Goal: Find contact information: Find contact information

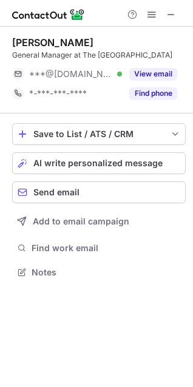
scroll to position [264, 193]
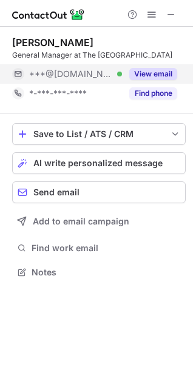
click at [154, 72] on button "View email" at bounding box center [153, 74] width 48 height 12
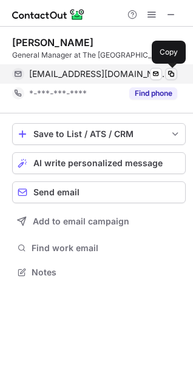
click at [172, 75] on span at bounding box center [171, 74] width 10 height 10
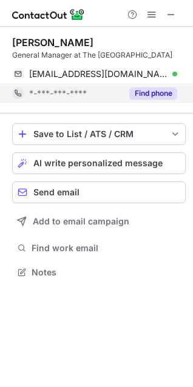
click at [142, 96] on button "Find phone" at bounding box center [153, 93] width 48 height 12
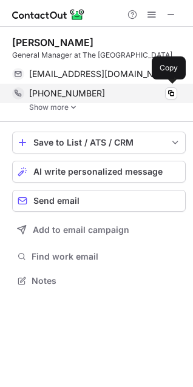
click at [64, 97] on span "+18033607269" at bounding box center [67, 93] width 76 height 11
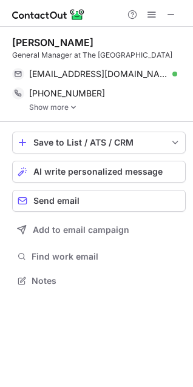
click at [55, 105] on link "Show more" at bounding box center [107, 107] width 157 height 9
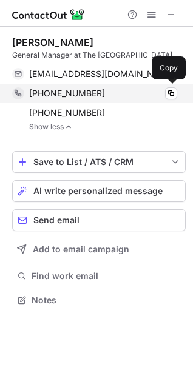
click at [160, 96] on div "+18033607269" at bounding box center [103, 93] width 148 height 11
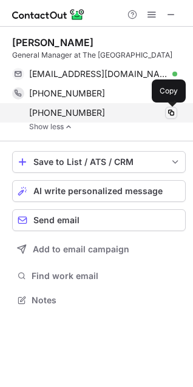
click at [171, 115] on span at bounding box center [171, 113] width 10 height 10
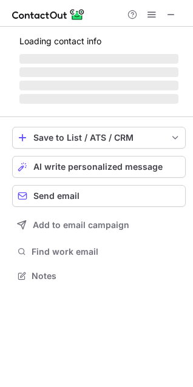
scroll to position [284, 193]
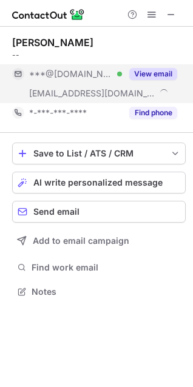
click at [144, 71] on button "View email" at bounding box center [153, 74] width 48 height 12
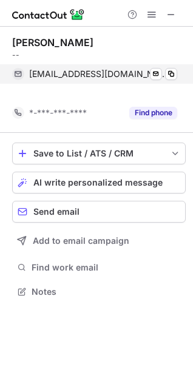
scroll to position [264, 193]
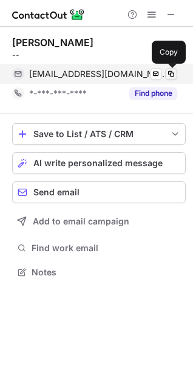
click at [174, 70] on span at bounding box center [171, 74] width 10 height 10
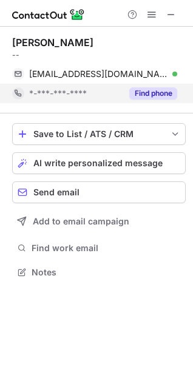
click at [142, 88] on button "Find phone" at bounding box center [153, 93] width 48 height 12
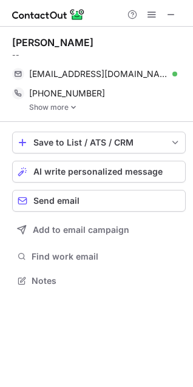
click at [59, 109] on link "Show more" at bounding box center [107, 107] width 157 height 9
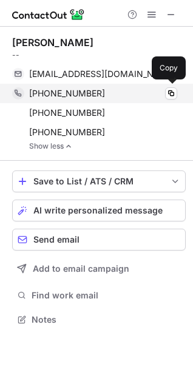
click at [81, 86] on div "+12762664568 Copy" at bounding box center [94, 93] width 165 height 19
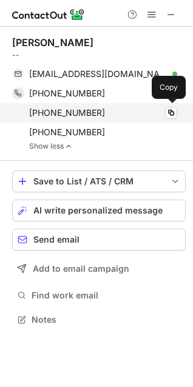
click at [54, 111] on span "+15407894899" at bounding box center [67, 112] width 76 height 11
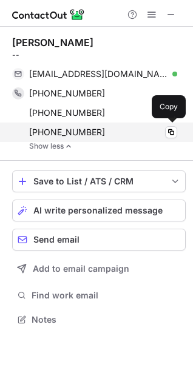
click at [113, 128] on div "+18436266283" at bounding box center [103, 132] width 148 height 11
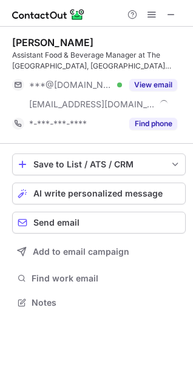
scroll to position [295, 193]
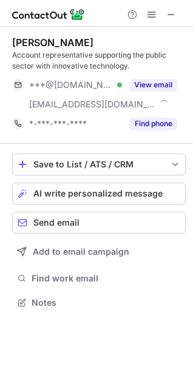
scroll to position [295, 193]
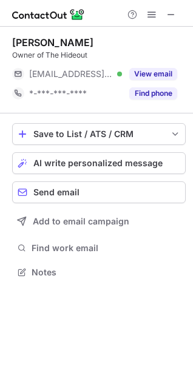
scroll to position [264, 193]
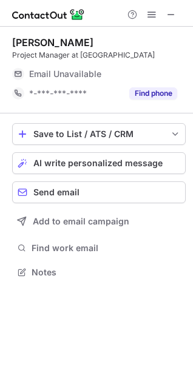
scroll to position [264, 193]
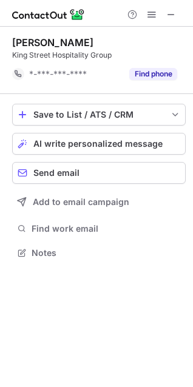
scroll to position [245, 193]
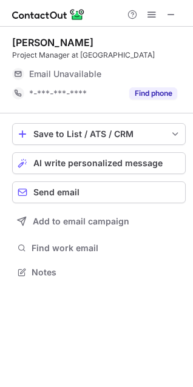
scroll to position [264, 193]
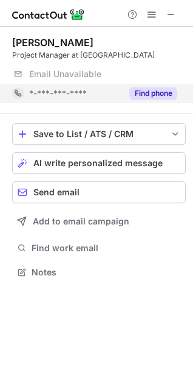
click at [169, 97] on button "Find phone" at bounding box center [153, 93] width 48 height 12
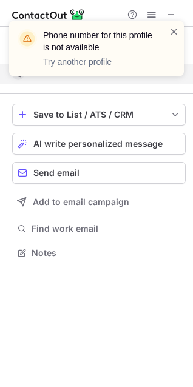
scroll to position [245, 193]
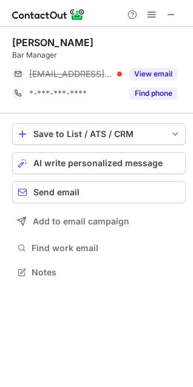
scroll to position [264, 193]
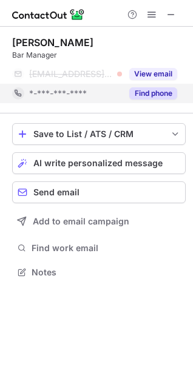
click at [149, 96] on button "Find phone" at bounding box center [153, 93] width 48 height 12
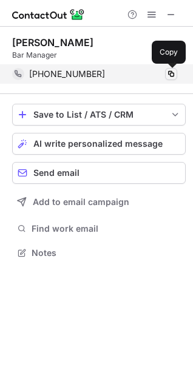
click at [169, 77] on span at bounding box center [171, 74] width 10 height 10
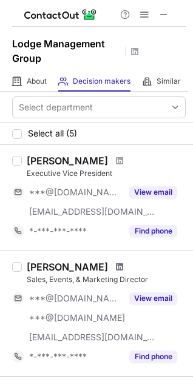
click at [116, 268] on span at bounding box center [119, 267] width 7 height 10
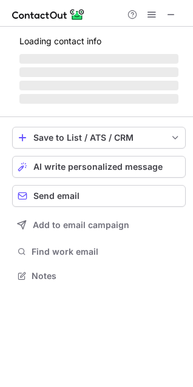
scroll to position [303, 193]
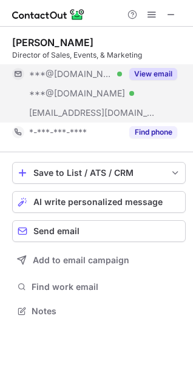
click at [140, 72] on button "View email" at bounding box center [153, 74] width 48 height 12
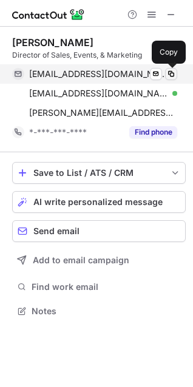
click at [171, 75] on span at bounding box center [171, 74] width 10 height 10
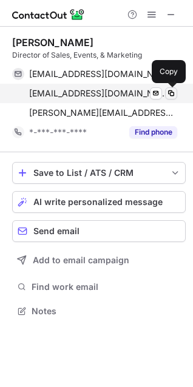
click at [172, 94] on span at bounding box center [171, 94] width 10 height 10
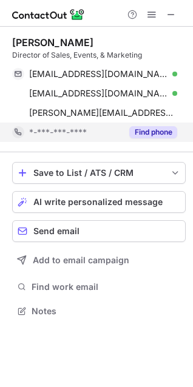
click at [137, 124] on div "Find phone" at bounding box center [149, 132] width 55 height 19
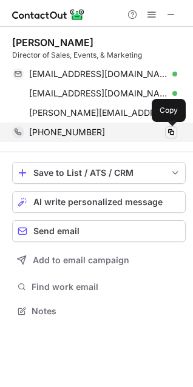
click at [168, 132] on span at bounding box center [171, 133] width 10 height 10
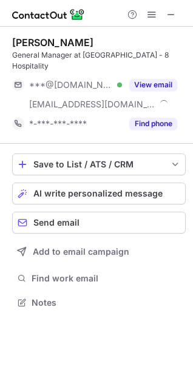
scroll to position [295, 193]
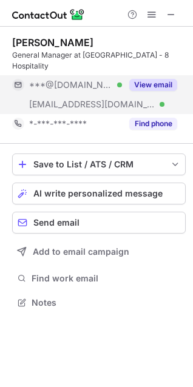
click at [138, 84] on button "View email" at bounding box center [153, 85] width 48 height 12
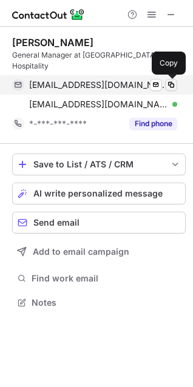
click at [171, 86] on span at bounding box center [171, 85] width 10 height 10
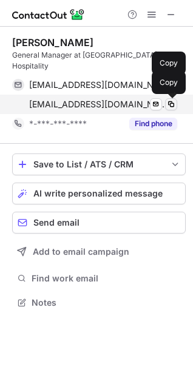
click at [174, 106] on span at bounding box center [171, 105] width 10 height 10
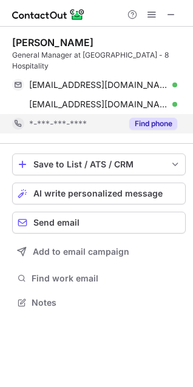
click at [135, 121] on button "Find phone" at bounding box center [153, 124] width 48 height 12
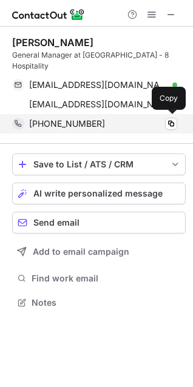
click at [165, 124] on div "+18477350820" at bounding box center [103, 123] width 148 height 11
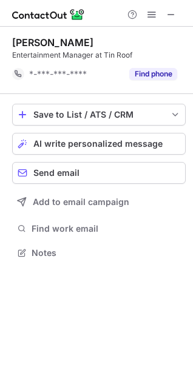
scroll to position [245, 193]
click at [143, 94] on div "Save to List / ATS / CRM List Select Lever Connect Greenhouse Connect Salesforc…" at bounding box center [99, 182] width 174 height 177
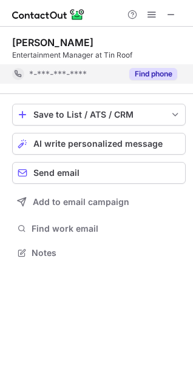
click at [143, 72] on button "Find phone" at bounding box center [153, 74] width 48 height 12
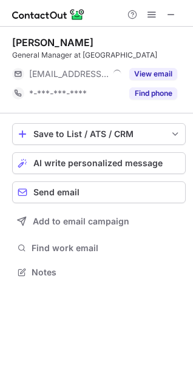
scroll to position [264, 193]
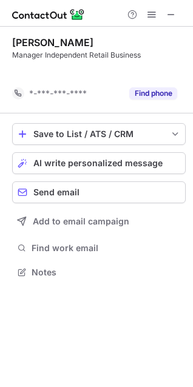
scroll to position [245, 193]
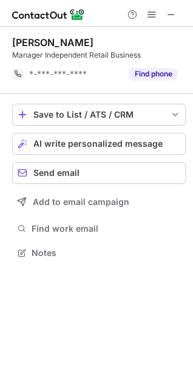
click at [136, 86] on div "[PERSON_NAME] Manager Independent Retail Business *-***-***-**** Find phone" at bounding box center [99, 60] width 174 height 67
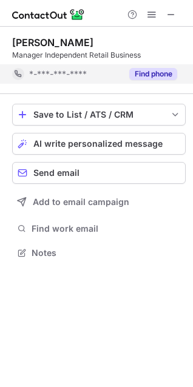
click at [136, 83] on div "Find phone" at bounding box center [149, 73] width 55 height 19
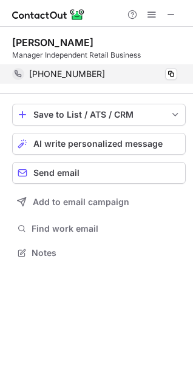
click at [177, 75] on div "[PHONE_NUMBER] Copy" at bounding box center [94, 73] width 165 height 19
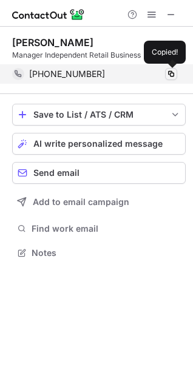
click at [176, 74] on button at bounding box center [171, 74] width 12 height 12
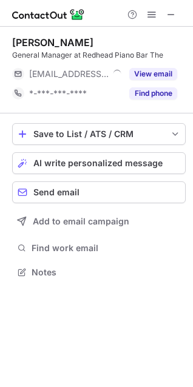
scroll to position [264, 193]
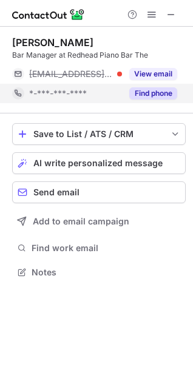
click at [142, 96] on button "Find phone" at bounding box center [153, 93] width 48 height 12
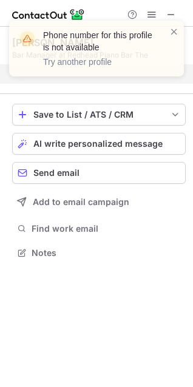
scroll to position [225, 193]
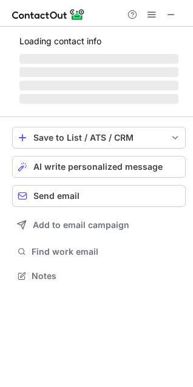
scroll to position [264, 193]
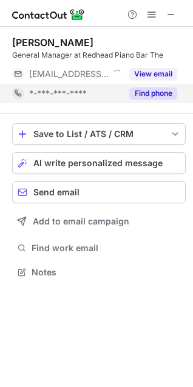
click at [148, 93] on button "Find phone" at bounding box center [153, 93] width 48 height 12
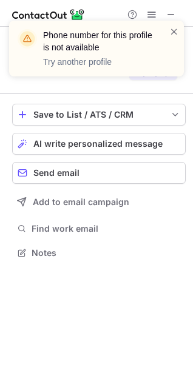
scroll to position [225, 193]
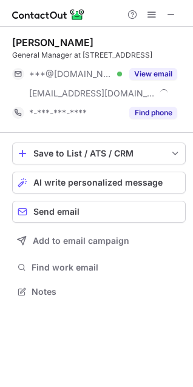
scroll to position [284, 193]
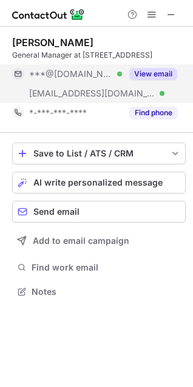
click at [134, 76] on button "View email" at bounding box center [153, 74] width 48 height 12
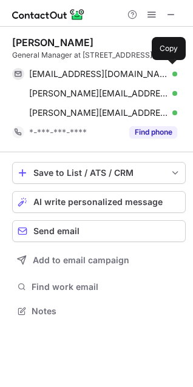
scroll to position [303, 193]
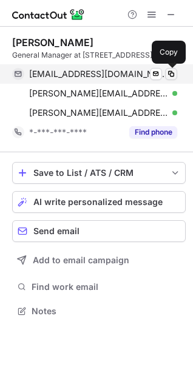
click at [173, 73] on span at bounding box center [171, 74] width 10 height 10
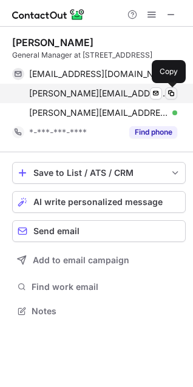
click at [172, 91] on span at bounding box center [171, 94] width 10 height 10
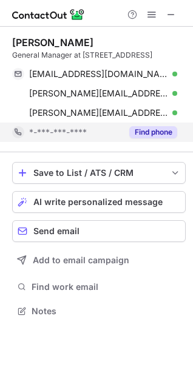
click at [154, 127] on button "Find phone" at bounding box center [153, 132] width 48 height 12
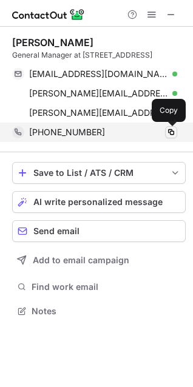
click at [171, 132] on span at bounding box center [171, 133] width 10 height 10
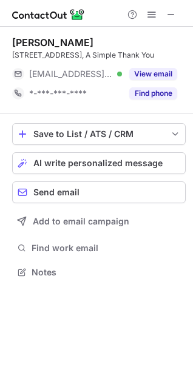
scroll to position [264, 193]
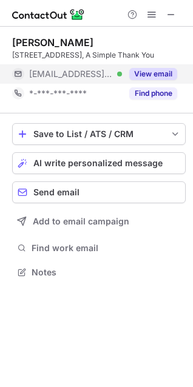
click at [142, 74] on button "View email" at bounding box center [153, 74] width 48 height 12
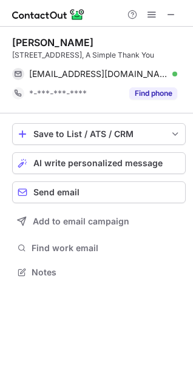
drag, startPoint x: 13, startPoint y: 43, endPoint x: 103, endPoint y: 46, distance: 89.9
click at [94, 46] on div "[PERSON_NAME]" at bounding box center [52, 42] width 81 height 12
copy div "[PERSON_NAME]"
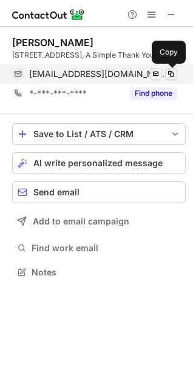
click at [168, 70] on span at bounding box center [171, 74] width 10 height 10
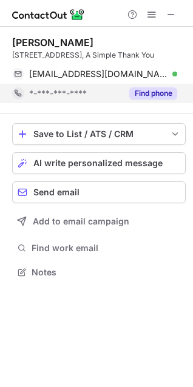
click at [126, 95] on div "Find phone" at bounding box center [149, 93] width 55 height 19
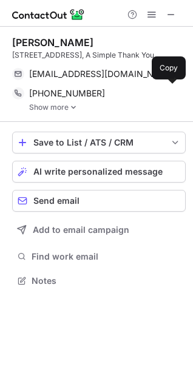
scroll to position [272, 193]
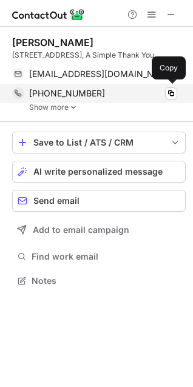
click at [47, 101] on div "+17084157000 Copy" at bounding box center [94, 93] width 165 height 19
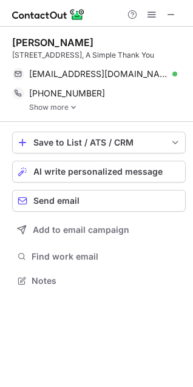
click at [47, 106] on link "Show more" at bounding box center [107, 107] width 157 height 9
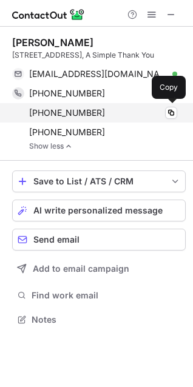
click at [124, 120] on div "+16307893917 Copy" at bounding box center [94, 112] width 165 height 19
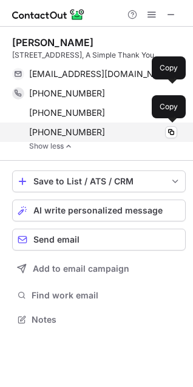
click at [48, 137] on span "+17082931443" at bounding box center [67, 132] width 76 height 11
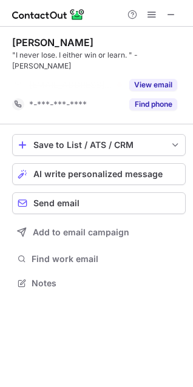
scroll to position [256, 193]
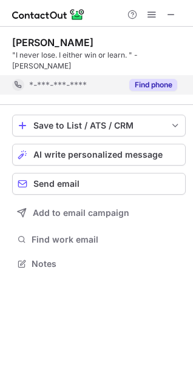
click at [132, 90] on button "Find phone" at bounding box center [153, 85] width 48 height 12
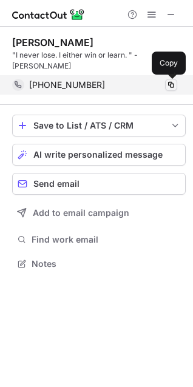
click at [169, 87] on span at bounding box center [171, 85] width 10 height 10
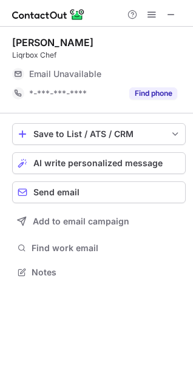
scroll to position [264, 193]
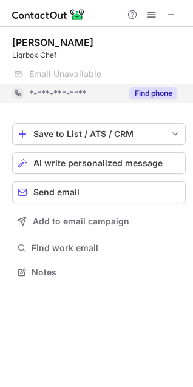
click at [153, 97] on button "Find phone" at bounding box center [153, 93] width 48 height 12
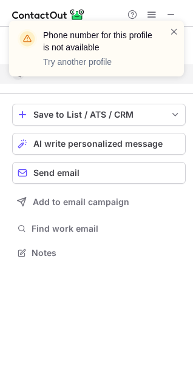
scroll to position [245, 193]
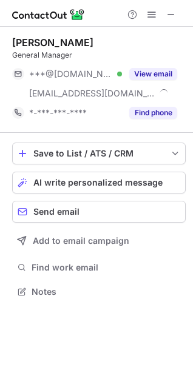
scroll to position [284, 193]
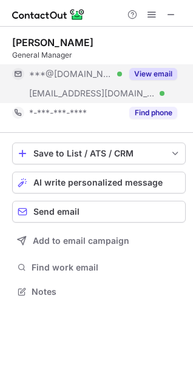
click at [134, 72] on button "View email" at bounding box center [153, 74] width 48 height 12
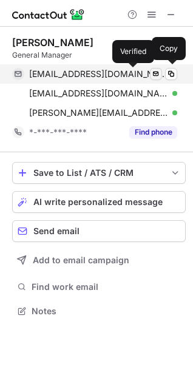
scroll to position [303, 193]
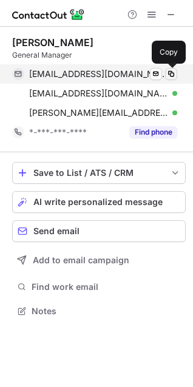
click at [168, 77] on span at bounding box center [171, 74] width 10 height 10
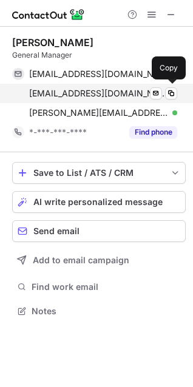
click at [83, 89] on span "connorcampbell@joychicago.com" at bounding box center [98, 93] width 139 height 11
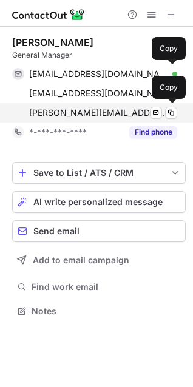
click at [80, 109] on span "connor@joychicago.com" at bounding box center [98, 112] width 139 height 11
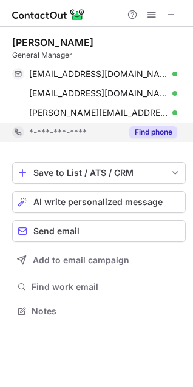
click at [131, 129] on button "Find phone" at bounding box center [153, 132] width 48 height 12
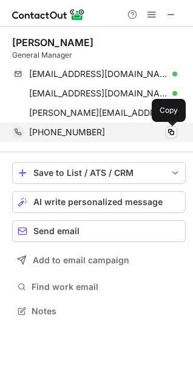
click at [169, 134] on span at bounding box center [171, 133] width 10 height 10
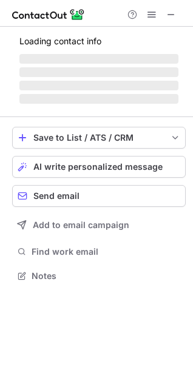
scroll to position [295, 193]
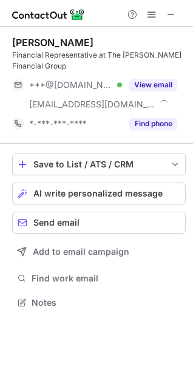
scroll to position [295, 193]
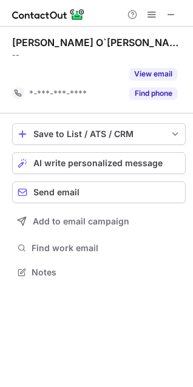
scroll to position [245, 193]
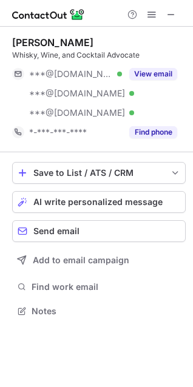
scroll to position [303, 193]
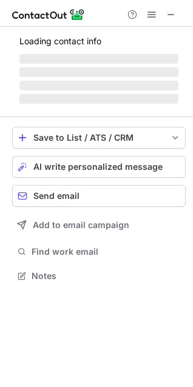
scroll to position [284, 193]
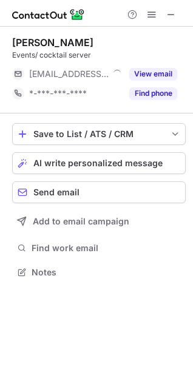
scroll to position [264, 193]
drag, startPoint x: 102, startPoint y: 39, endPoint x: 10, endPoint y: 42, distance: 91.8
click at [10, 42] on div "Alexandra Negrut Events/ cocktail server ***@hubbardinn.com View email *-***-**…" at bounding box center [96, 159] width 193 height 264
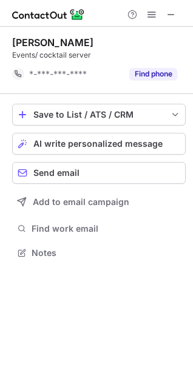
scroll to position [245, 193]
copy div "Alexandra Negrut"
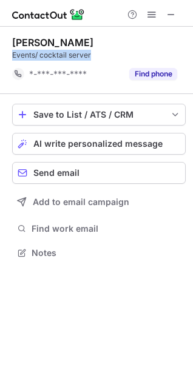
drag, startPoint x: 97, startPoint y: 61, endPoint x: 12, endPoint y: 56, distance: 85.8
click at [12, 56] on div "Alexandra Negrut Events/ cocktail server *-***-***-**** Find phone" at bounding box center [99, 59] width 174 height 47
copy div "Events/ cocktail server"
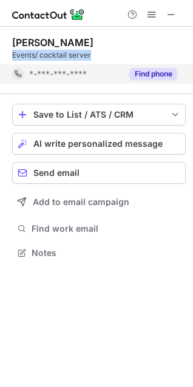
click at [156, 78] on button "Find phone" at bounding box center [153, 74] width 48 height 12
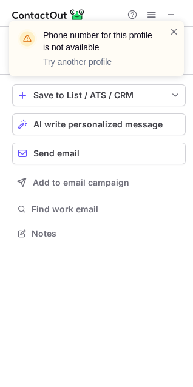
scroll to position [225, 193]
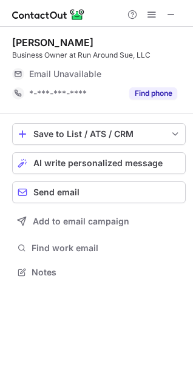
scroll to position [264, 193]
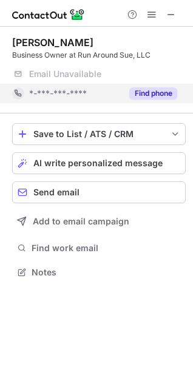
click at [134, 94] on button "Find phone" at bounding box center [153, 93] width 48 height 12
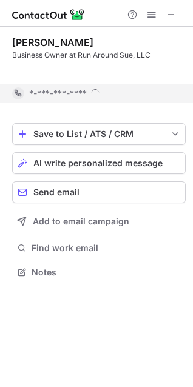
scroll to position [245, 193]
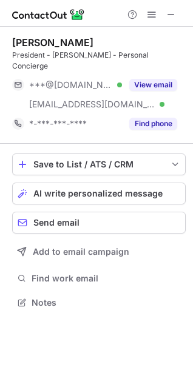
scroll to position [284, 193]
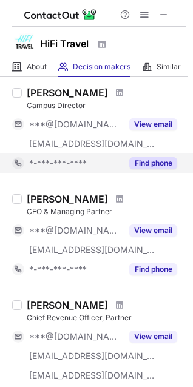
scroll to position [55, 0]
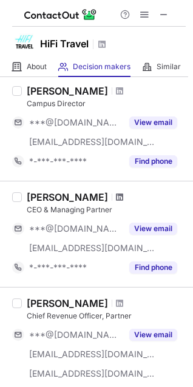
click at [116, 197] on span at bounding box center [119, 198] width 7 height 10
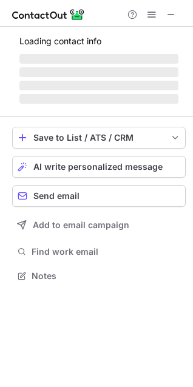
scroll to position [284, 193]
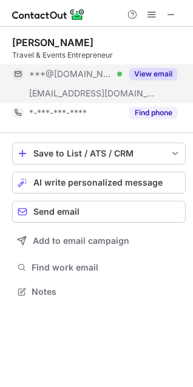
click at [149, 66] on div "View email" at bounding box center [149, 73] width 55 height 19
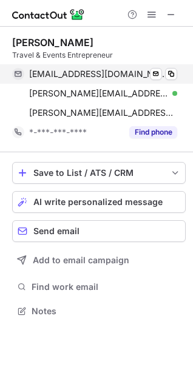
scroll to position [303, 193]
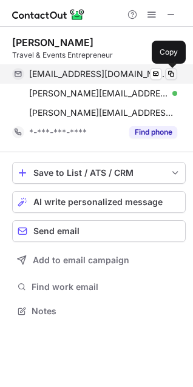
click at [171, 73] on span at bounding box center [171, 74] width 10 height 10
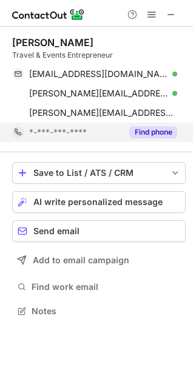
click at [162, 123] on div "Find phone" at bounding box center [149, 132] width 55 height 19
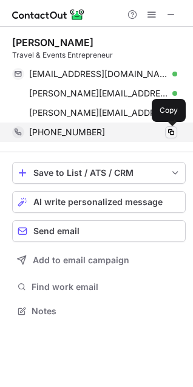
click at [175, 132] on span at bounding box center [171, 133] width 10 height 10
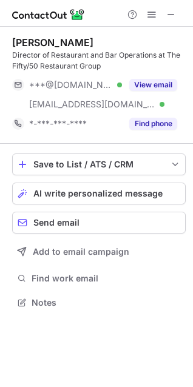
scroll to position [295, 193]
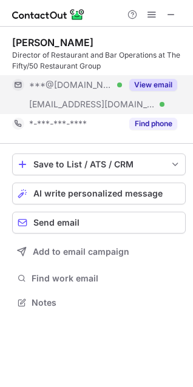
click at [154, 84] on button "View email" at bounding box center [153, 85] width 48 height 12
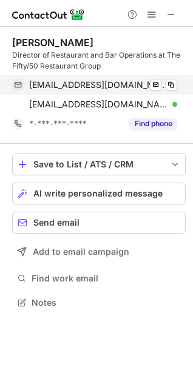
click at [177, 83] on div "[EMAIL_ADDRESS][DOMAIN_NAME] Verified Send email Copy" at bounding box center [94, 84] width 165 height 19
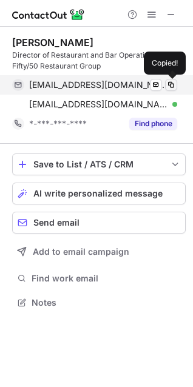
click at [177, 83] on button at bounding box center [171, 85] width 12 height 12
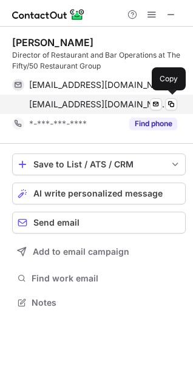
click at [88, 103] on span "[EMAIL_ADDRESS][DOMAIN_NAME]" at bounding box center [98, 104] width 139 height 11
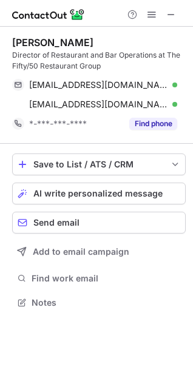
click at [90, 134] on div "[PERSON_NAME] Director of Restaurant and Bar Operations at The Fifty/50 Restaur…" at bounding box center [99, 85] width 174 height 117
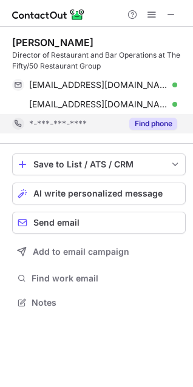
click at [91, 128] on div "*-***-***-****" at bounding box center [75, 123] width 93 height 11
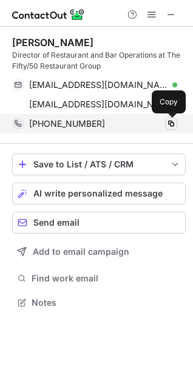
click at [170, 125] on span at bounding box center [171, 124] width 10 height 10
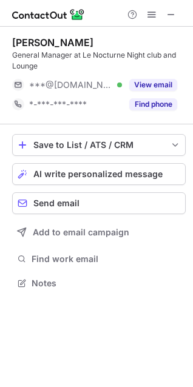
scroll to position [275, 193]
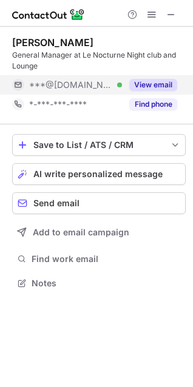
click at [77, 81] on span "***@gmail.com" at bounding box center [71, 85] width 84 height 11
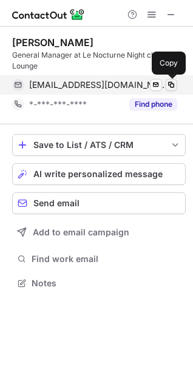
click at [166, 86] on span at bounding box center [171, 85] width 10 height 10
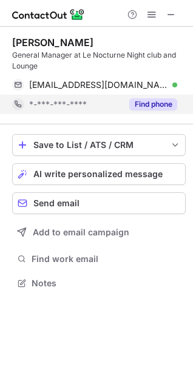
click at [53, 111] on div "*-***-***-****" at bounding box center [67, 104] width 110 height 19
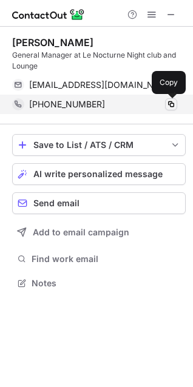
click at [173, 106] on span at bounding box center [171, 105] width 10 height 10
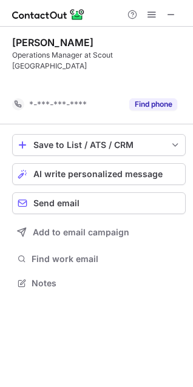
scroll to position [245, 193]
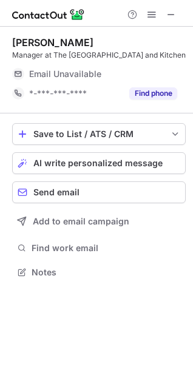
scroll to position [264, 193]
click at [29, 46] on div "[PERSON_NAME]" at bounding box center [52, 42] width 81 height 12
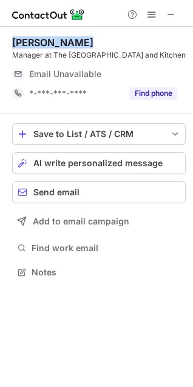
click at [29, 46] on div "[PERSON_NAME]" at bounding box center [52, 42] width 81 height 12
copy div "[PERSON_NAME]"
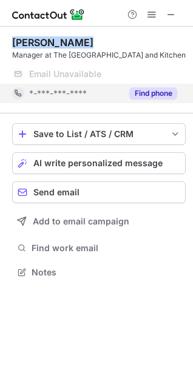
click at [142, 98] on button "Find phone" at bounding box center [153, 93] width 48 height 12
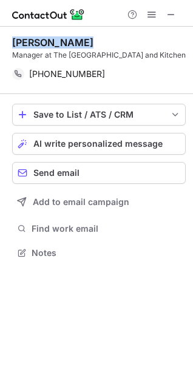
scroll to position [245, 193]
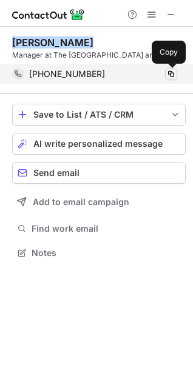
click at [168, 75] on span at bounding box center [171, 74] width 10 height 10
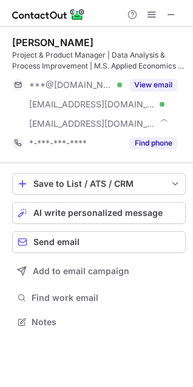
scroll to position [314, 193]
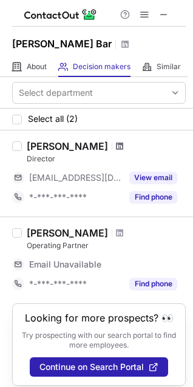
click at [116, 147] on span at bounding box center [119, 147] width 7 height 10
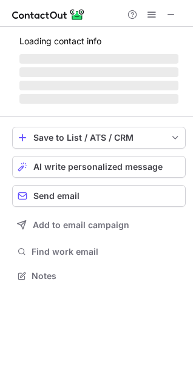
scroll to position [275, 193]
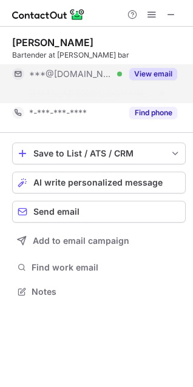
scroll to position [264, 193]
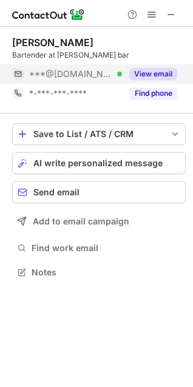
click at [127, 68] on div "View email" at bounding box center [149, 73] width 55 height 19
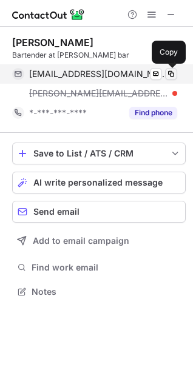
click at [168, 71] on span at bounding box center [171, 74] width 10 height 10
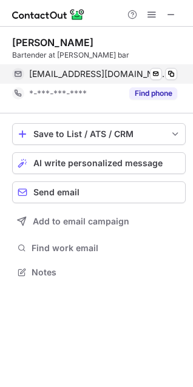
scroll to position [264, 193]
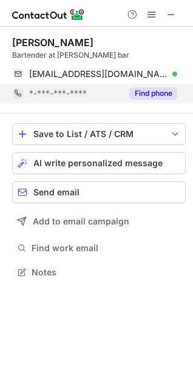
click at [158, 101] on div "Find phone" at bounding box center [149, 93] width 55 height 19
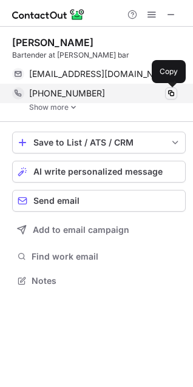
click at [166, 97] on span at bounding box center [171, 94] width 10 height 10
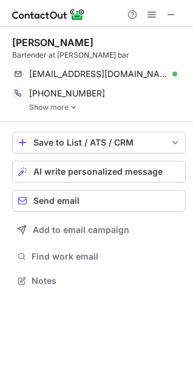
click at [58, 108] on link "Show more" at bounding box center [107, 107] width 157 height 9
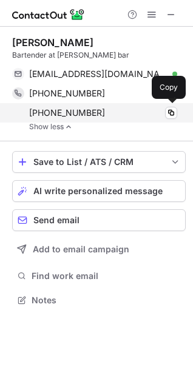
click at [123, 121] on div "+15308980150 Copy" at bounding box center [94, 112] width 165 height 19
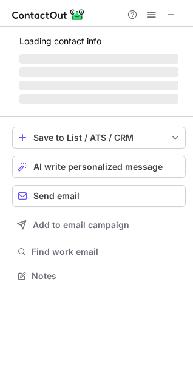
scroll to position [264, 193]
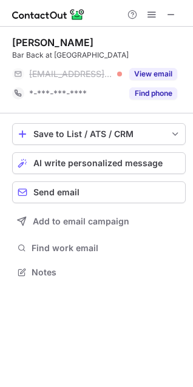
click at [35, 41] on div "[PERSON_NAME]" at bounding box center [52, 42] width 81 height 12
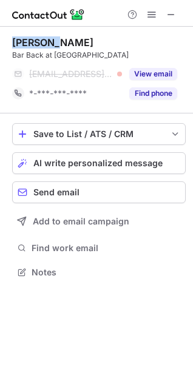
click at [35, 41] on div "Julianne Sartori" at bounding box center [52, 42] width 81 height 12
copy div "Julianne Sartori"
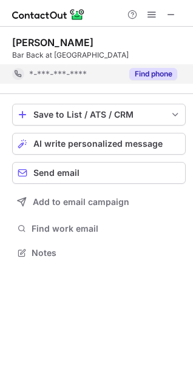
click at [87, 73] on span "*-***-***-****" at bounding box center [58, 74] width 58 height 11
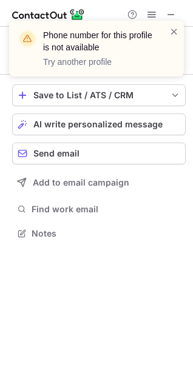
scroll to position [225, 193]
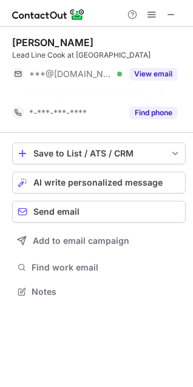
scroll to position [264, 193]
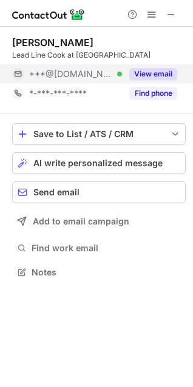
click at [106, 70] on div "***@[DOMAIN_NAME] Verified" at bounding box center [75, 74] width 93 height 11
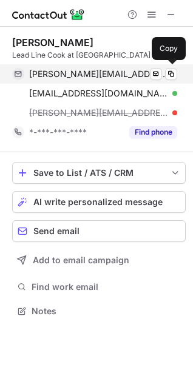
click at [176, 80] on div "[PERSON_NAME][EMAIL_ADDRESS][DOMAIN_NAME] Verified Send email Copy" at bounding box center [94, 73] width 165 height 19
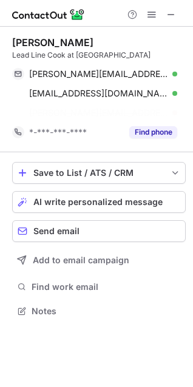
scroll to position [284, 193]
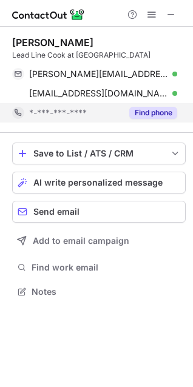
click at [70, 112] on span "*-***-***-****" at bounding box center [58, 112] width 58 height 11
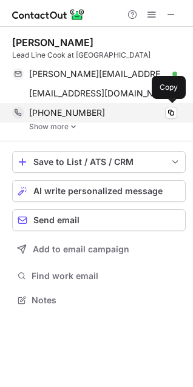
scroll to position [292, 193]
click at [171, 114] on span at bounding box center [171, 113] width 10 height 10
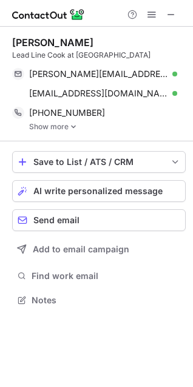
click at [75, 128] on img at bounding box center [73, 127] width 7 height 9
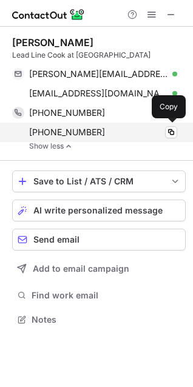
click at [61, 138] on div "+15303630488 Copy" at bounding box center [94, 132] width 165 height 19
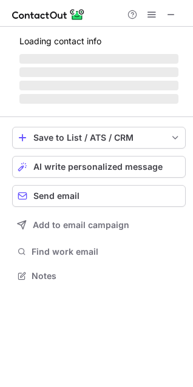
scroll to position [264, 193]
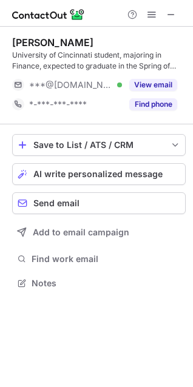
scroll to position [275, 193]
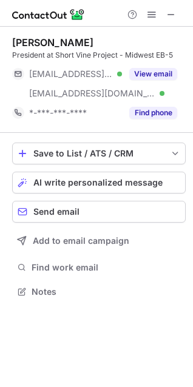
scroll to position [284, 193]
click at [38, 43] on div "Marty Angiulli" at bounding box center [52, 42] width 81 height 12
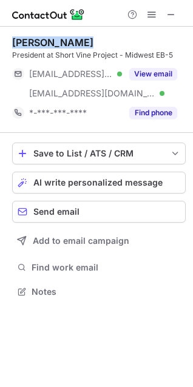
click at [38, 43] on div "Marty Angiulli" at bounding box center [52, 42] width 81 height 12
copy div "Marty Angiulli"
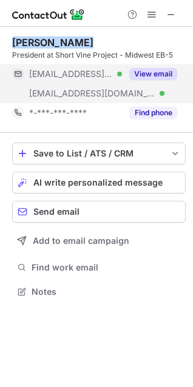
click at [135, 70] on button "View email" at bounding box center [153, 74] width 48 height 12
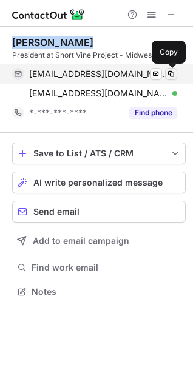
click at [177, 75] on button at bounding box center [171, 74] width 12 height 12
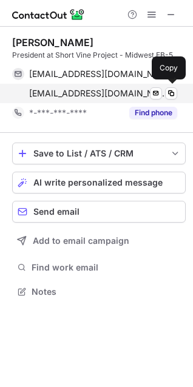
click at [59, 95] on span "mop@shortvineentertainment.com" at bounding box center [98, 93] width 139 height 11
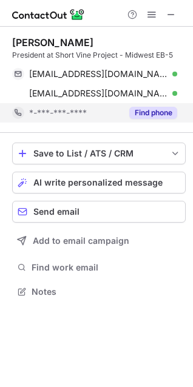
click at [50, 106] on div "*-***-***-****" at bounding box center [67, 112] width 110 height 19
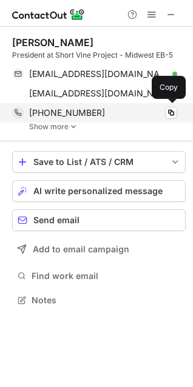
click at [164, 111] on div "+18313319960" at bounding box center [103, 112] width 148 height 11
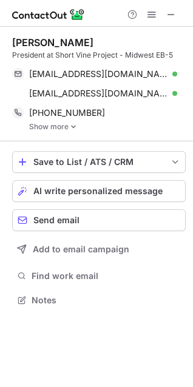
click at [52, 124] on link "Show more" at bounding box center [107, 127] width 157 height 9
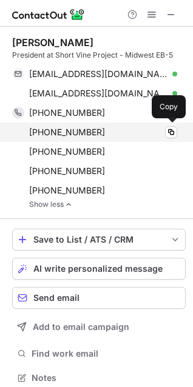
click at [73, 134] on span "+17245683057" at bounding box center [67, 132] width 76 height 11
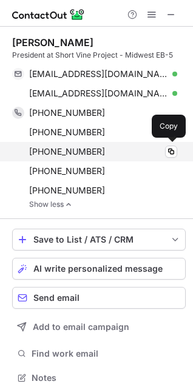
click at [49, 151] on span "+15132210109" at bounding box center [67, 151] width 76 height 11
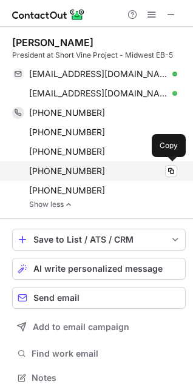
click at [58, 167] on span "+17247660183" at bounding box center [67, 171] width 76 height 11
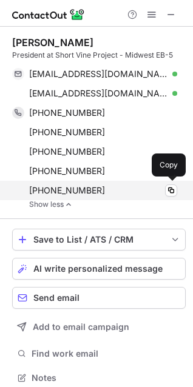
click at [52, 193] on span "+17328275974" at bounding box center [67, 190] width 76 height 11
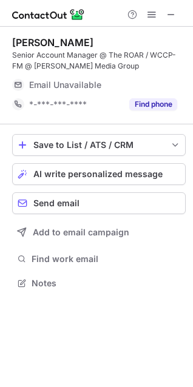
scroll to position [275, 193]
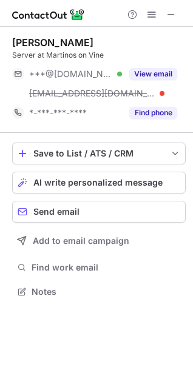
scroll to position [284, 193]
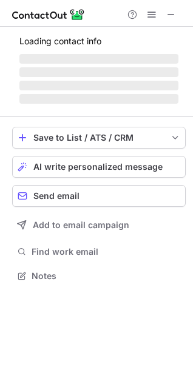
scroll to position [275, 193]
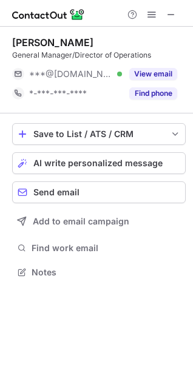
scroll to position [264, 193]
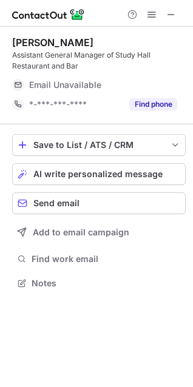
scroll to position [275, 193]
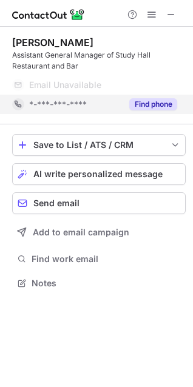
click at [140, 98] on button "Find phone" at bounding box center [153, 104] width 48 height 12
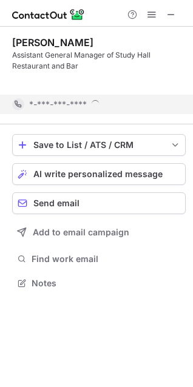
scroll to position [256, 193]
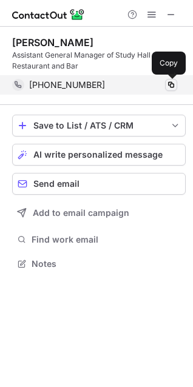
click at [166, 82] on span at bounding box center [171, 85] width 10 height 10
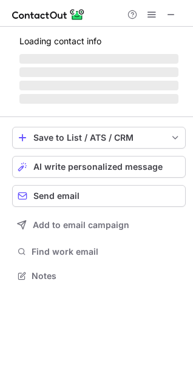
scroll to position [284, 193]
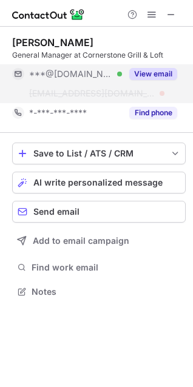
click at [138, 71] on button "View email" at bounding box center [153, 74] width 48 height 12
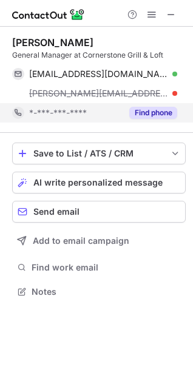
click at [151, 109] on button "Find phone" at bounding box center [153, 113] width 48 height 12
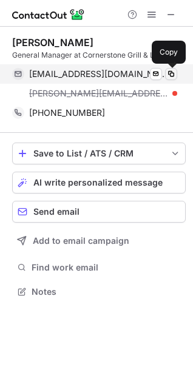
click at [172, 71] on span at bounding box center [171, 74] width 10 height 10
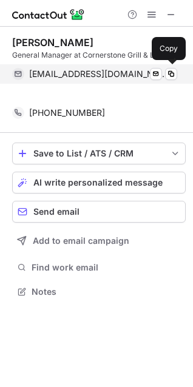
scroll to position [264, 193]
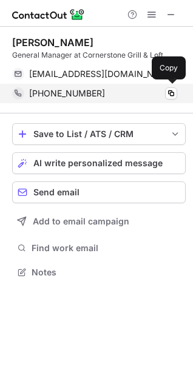
click at [67, 96] on span "+12406871865" at bounding box center [67, 93] width 76 height 11
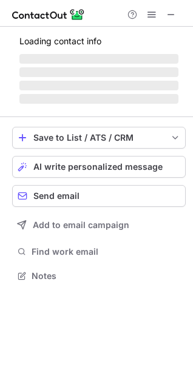
scroll to position [275, 193]
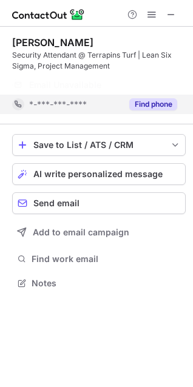
click at [134, 99] on button "Find phone" at bounding box center [153, 104] width 48 height 12
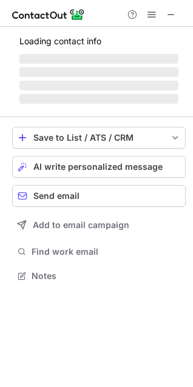
scroll to position [275, 193]
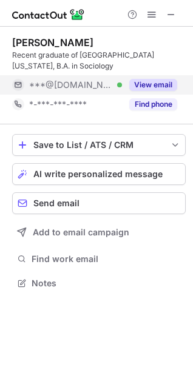
click at [149, 85] on button "View email" at bounding box center [153, 85] width 48 height 12
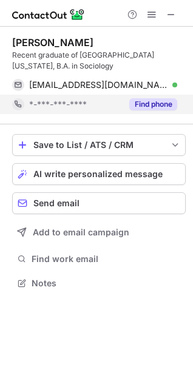
click at [149, 102] on button "Find phone" at bounding box center [153, 104] width 48 height 12
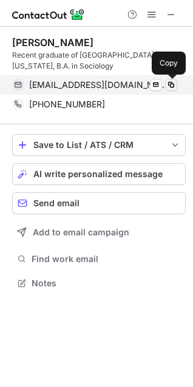
click at [169, 87] on span at bounding box center [171, 85] width 10 height 10
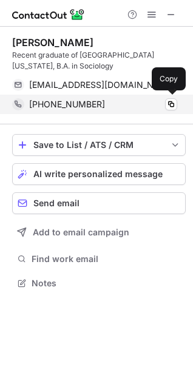
click at [65, 99] on span "+13014242385" at bounding box center [67, 104] width 76 height 11
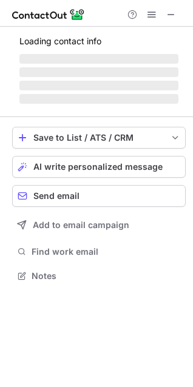
scroll to position [275, 193]
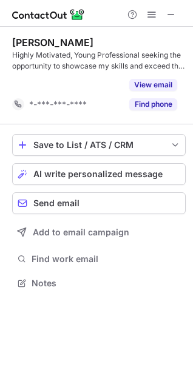
scroll to position [256, 193]
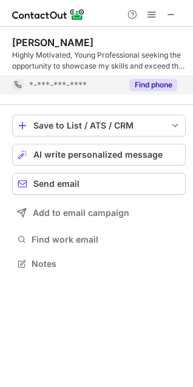
click at [94, 93] on div "*-***-***-****" at bounding box center [67, 84] width 110 height 19
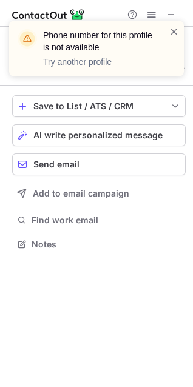
scroll to position [236, 193]
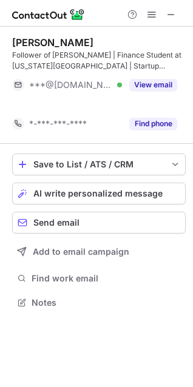
scroll to position [275, 193]
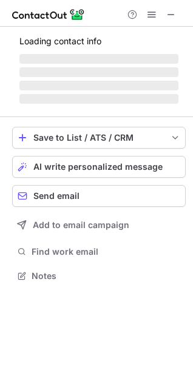
scroll to position [275, 193]
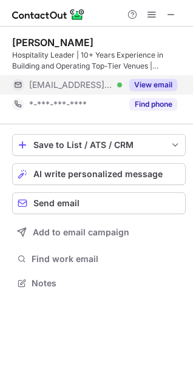
click at [61, 77] on div "[EMAIL_ADDRESS][DOMAIN_NAME] Verified" at bounding box center [67, 84] width 110 height 19
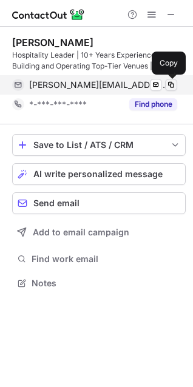
click at [174, 86] on span at bounding box center [171, 85] width 10 height 10
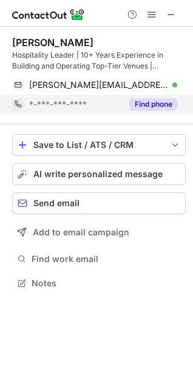
click at [48, 95] on div "*-***-***-****" at bounding box center [67, 104] width 110 height 19
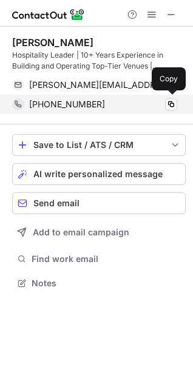
click at [78, 100] on span "+15129377613" at bounding box center [67, 104] width 76 height 11
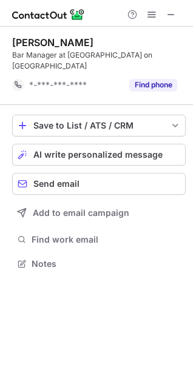
scroll to position [245, 193]
drag, startPoint x: 10, startPoint y: 42, endPoint x: 87, endPoint y: 44, distance: 77.1
click at [87, 40] on div "Lauren Westhoff Bar Manager at The Spot on Northgate *-***-***-**** Find phone …" at bounding box center [96, 155] width 193 height 256
drag, startPoint x: 95, startPoint y: 44, endPoint x: 12, endPoint y: 45, distance: 83.2
click at [12, 45] on div "Lauren Westhoff" at bounding box center [99, 42] width 174 height 12
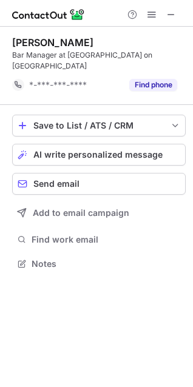
copy div "Lauren Westhoff"
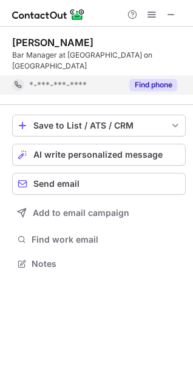
click at [51, 80] on div "*-***-***-****" at bounding box center [67, 84] width 110 height 19
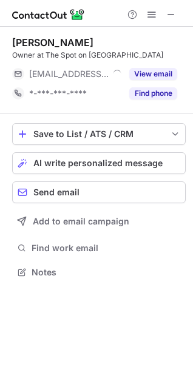
scroll to position [264, 193]
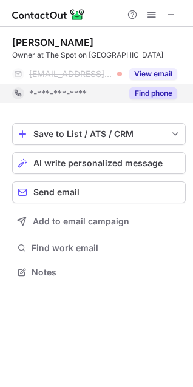
click at [58, 90] on span "*-***-***-****" at bounding box center [58, 93] width 58 height 11
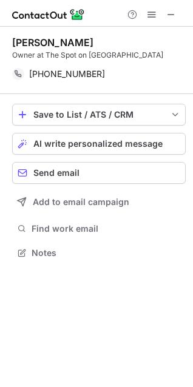
scroll to position [245, 193]
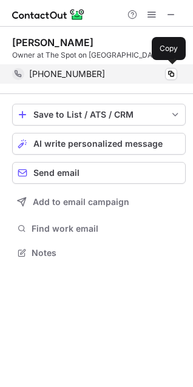
click at [84, 73] on span "+19795751188" at bounding box center [67, 74] width 76 height 11
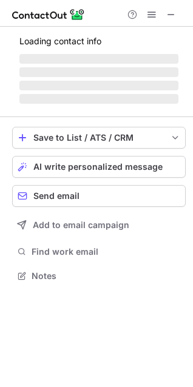
scroll to position [284, 193]
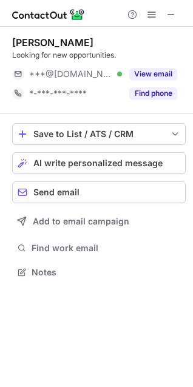
scroll to position [264, 193]
click at [24, 41] on div "[PERSON_NAME]" at bounding box center [52, 42] width 81 height 12
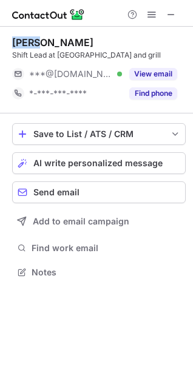
click at [24, 41] on div "[PERSON_NAME]" at bounding box center [52, 42] width 81 height 12
copy div "[PERSON_NAME]"
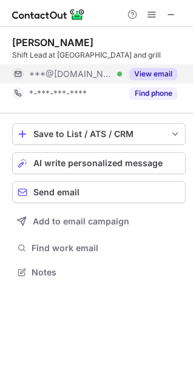
click at [64, 77] on span "***@[DOMAIN_NAME]" at bounding box center [71, 74] width 84 height 11
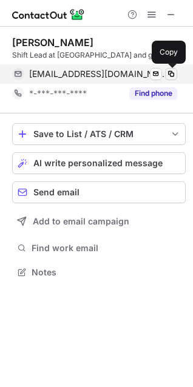
click at [168, 75] on span at bounding box center [171, 74] width 10 height 10
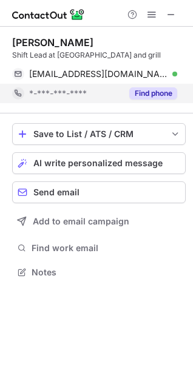
click at [103, 94] on div "*-***-***-****" at bounding box center [75, 93] width 93 height 11
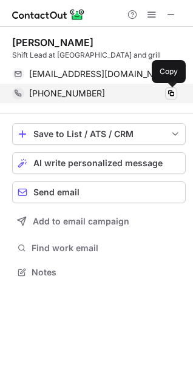
click at [165, 93] on button at bounding box center [171, 93] width 12 height 12
click at [106, 96] on div "[PHONE_NUMBER]" at bounding box center [103, 93] width 148 height 11
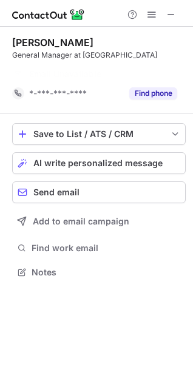
scroll to position [245, 193]
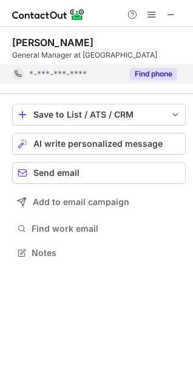
click at [129, 71] on button "Find phone" at bounding box center [153, 74] width 48 height 12
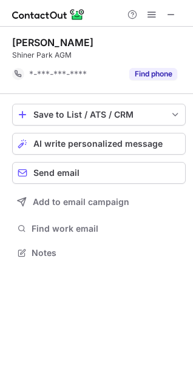
scroll to position [245, 193]
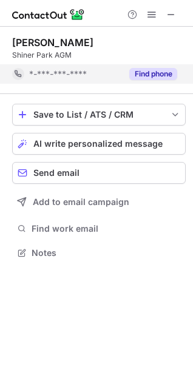
click at [142, 75] on button "Find phone" at bounding box center [153, 74] width 48 height 12
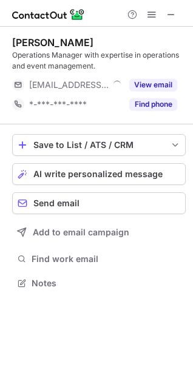
scroll to position [275, 193]
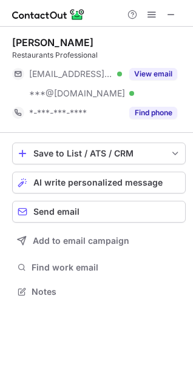
scroll to position [284, 193]
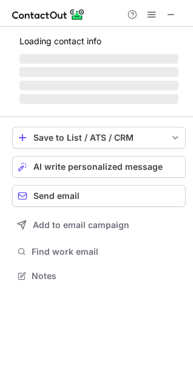
scroll to position [268, 193]
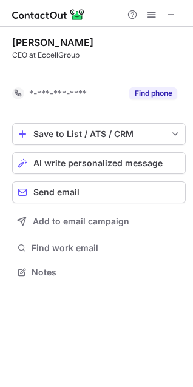
scroll to position [245, 193]
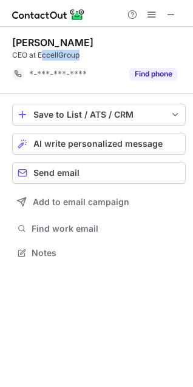
drag, startPoint x: 86, startPoint y: 54, endPoint x: 41, endPoint y: 56, distance: 45.0
click at [41, 56] on div "CEO at EccellGroup" at bounding box center [99, 55] width 174 height 11
drag, startPoint x: 86, startPoint y: 55, endPoint x: 40, endPoint y: 58, distance: 45.7
click at [40, 58] on div "CEO at EccellGroup" at bounding box center [99, 55] width 174 height 11
copy div "EccellGroup"
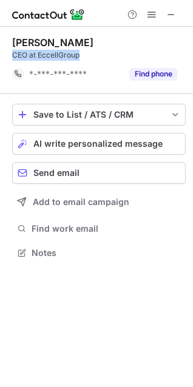
drag, startPoint x: 84, startPoint y: 55, endPoint x: 12, endPoint y: 59, distance: 73.0
click at [12, 59] on div "[PERSON_NAME] CEO at EccellGroup *-***-***-**** Find phone Save to List / ATS /…" at bounding box center [96, 149] width 193 height 245
copy div "CEO at EccellGroup"
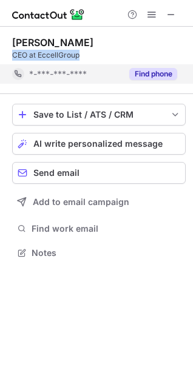
click at [146, 78] on button "Find phone" at bounding box center [153, 74] width 48 height 12
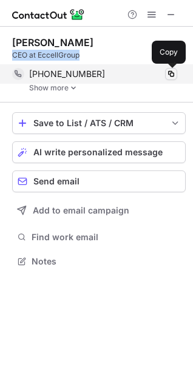
click at [172, 77] on span at bounding box center [171, 74] width 10 height 10
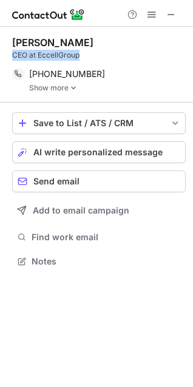
click at [73, 89] on img at bounding box center [73, 88] width 7 height 9
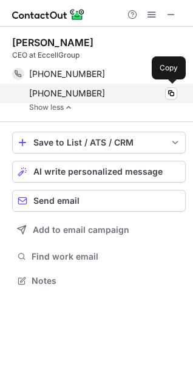
click at [95, 97] on div "+19796932692" at bounding box center [103, 93] width 148 height 11
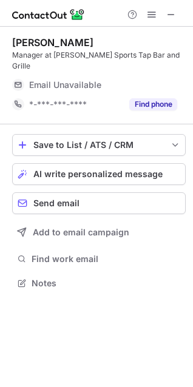
scroll to position [275, 193]
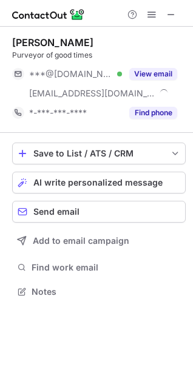
scroll to position [284, 193]
